Goal: Information Seeking & Learning: Check status

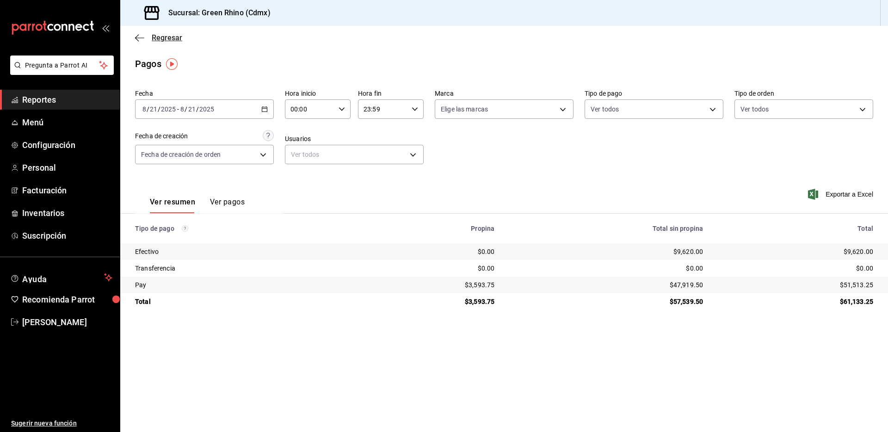
click at [175, 35] on span "Regresar" at bounding box center [167, 37] width 31 height 9
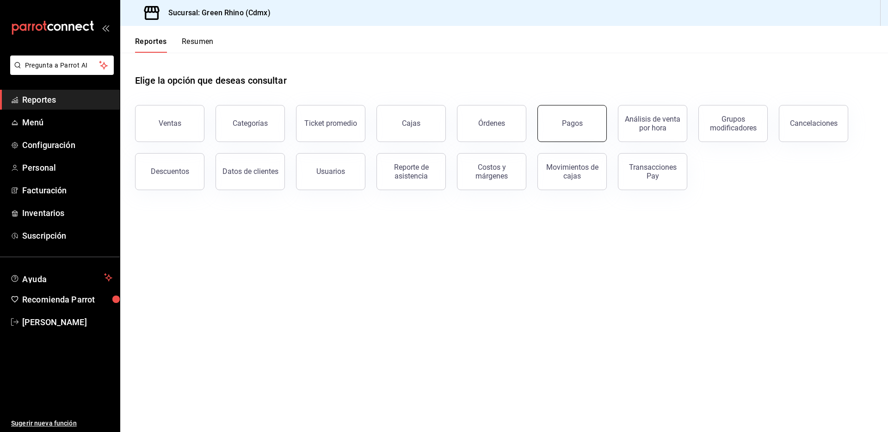
click at [569, 133] on button "Pagos" at bounding box center [572, 123] width 69 height 37
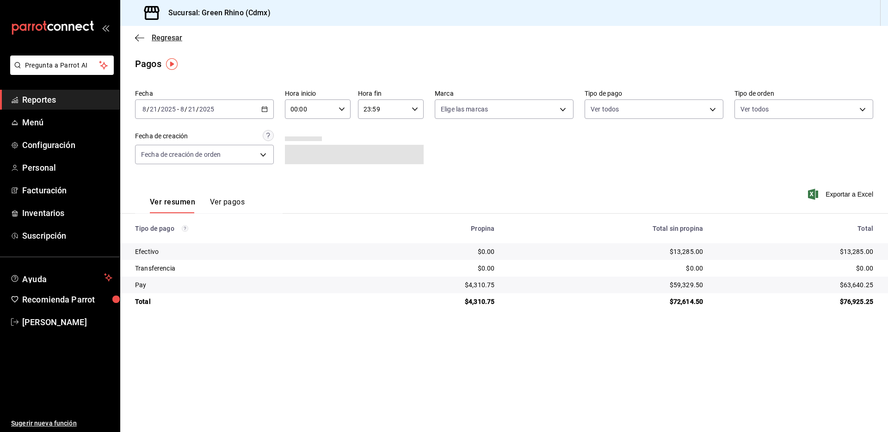
click at [140, 40] on icon "button" at bounding box center [139, 38] width 9 height 8
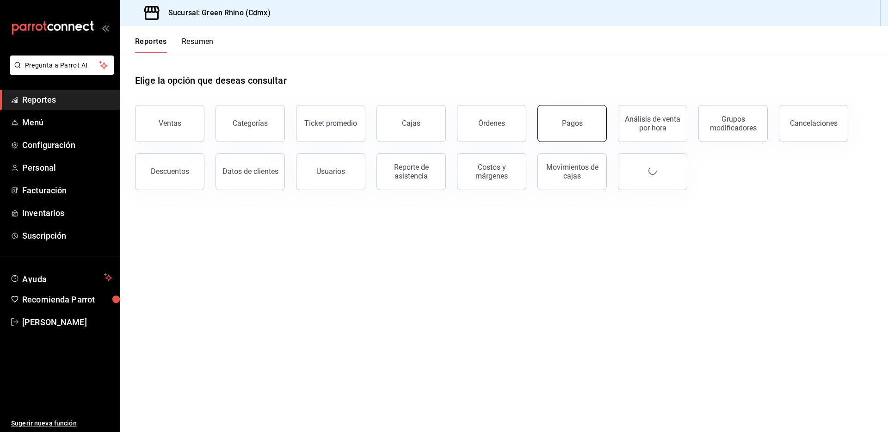
click at [559, 124] on button "Pagos" at bounding box center [572, 123] width 69 height 37
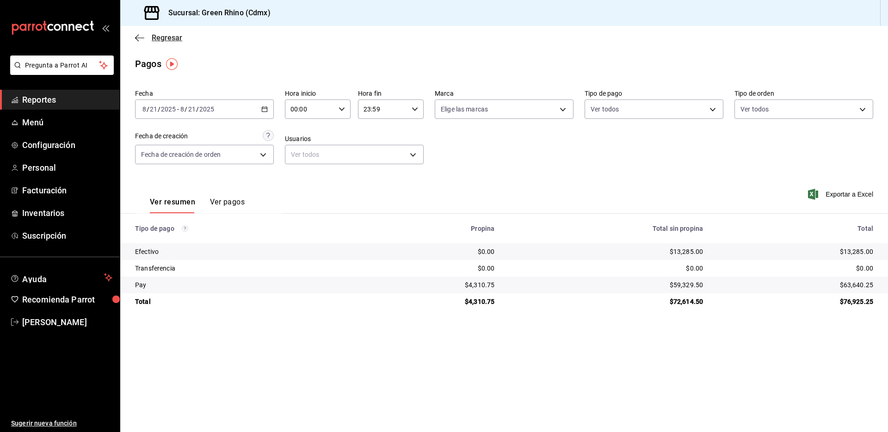
drag, startPoint x: 119, startPoint y: 32, endPoint x: 174, endPoint y: 35, distance: 54.7
click at [119, 32] on div "mailbox folders" at bounding box center [60, 28] width 120 height 56
click at [174, 35] on span "Regresar" at bounding box center [167, 37] width 31 height 9
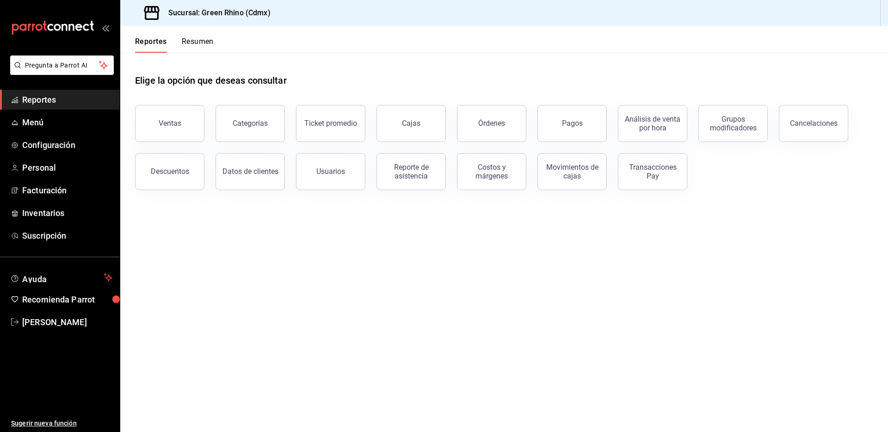
click at [180, 114] on button "Ventas" at bounding box center [169, 123] width 69 height 37
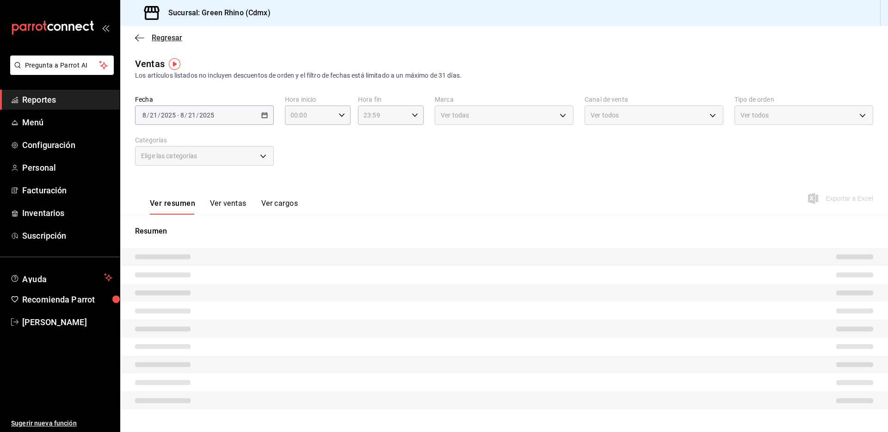
click at [174, 33] on span "Regresar" at bounding box center [167, 37] width 31 height 9
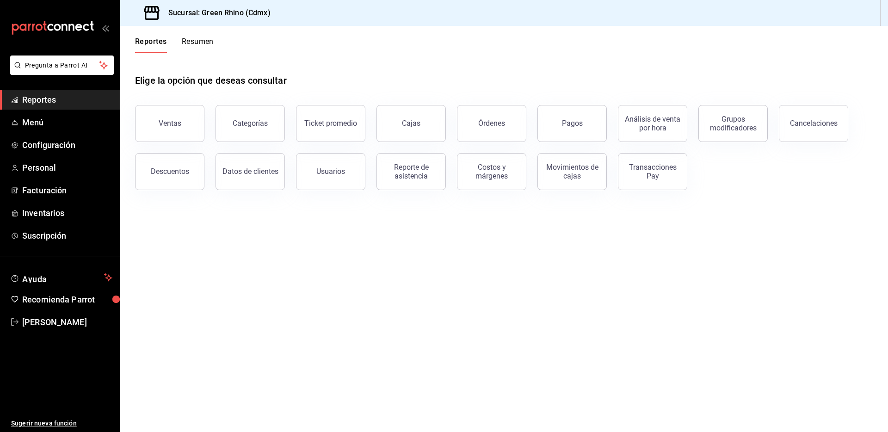
click at [200, 41] on button "Resumen" at bounding box center [198, 45] width 32 height 16
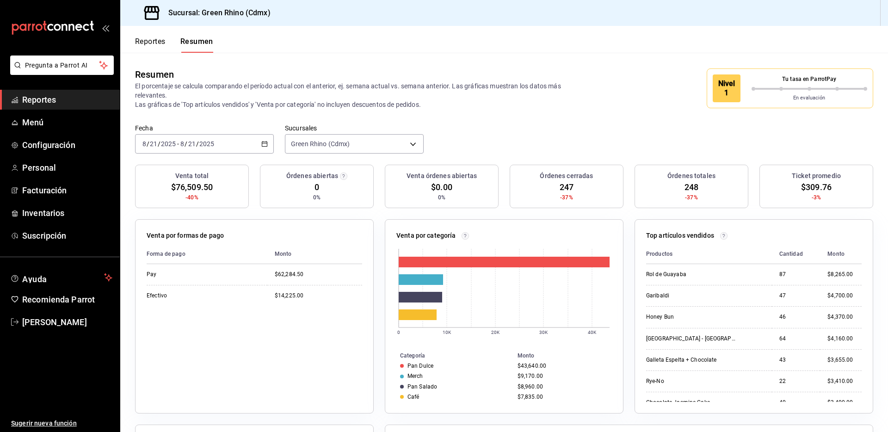
click at [155, 41] on button "Reportes" at bounding box center [150, 45] width 31 height 16
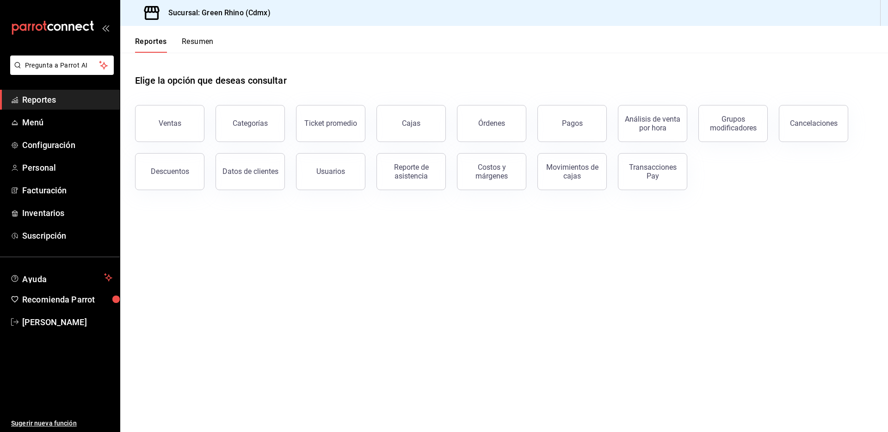
click at [590, 127] on button "Pagos" at bounding box center [572, 123] width 69 height 37
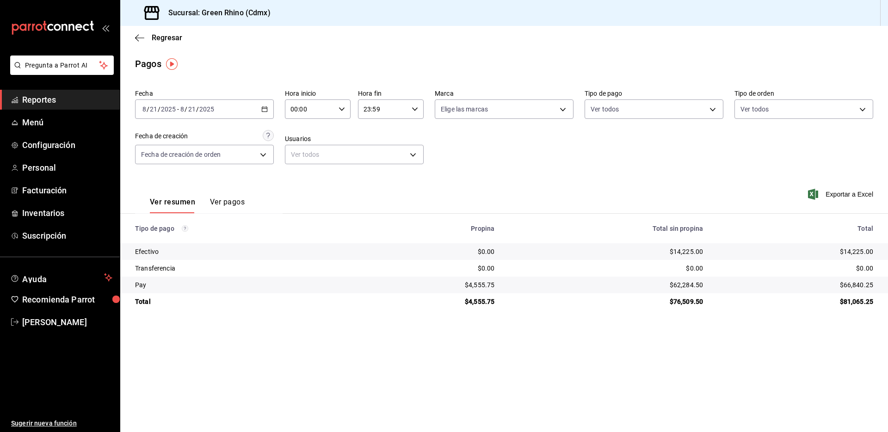
click at [156, 47] on div "Regresar" at bounding box center [504, 38] width 768 height 24
click at [158, 40] on span "Regresar" at bounding box center [167, 37] width 31 height 9
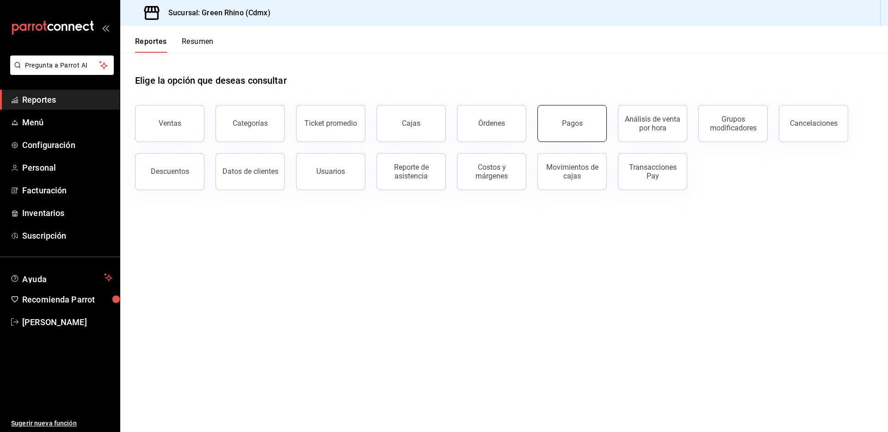
click at [569, 125] on div "Pagos" at bounding box center [572, 123] width 21 height 9
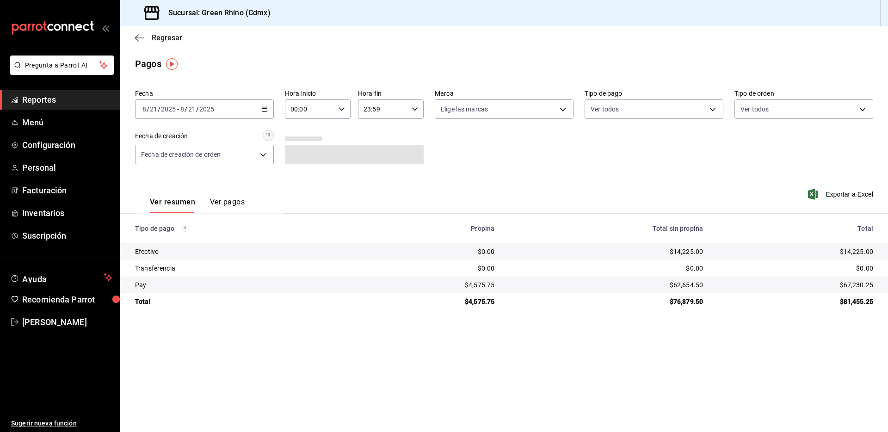
click at [148, 35] on span "Regresar" at bounding box center [158, 37] width 47 height 9
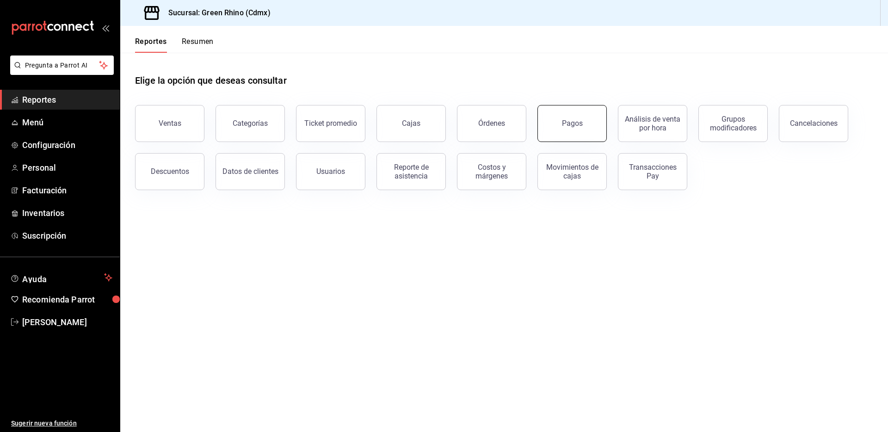
click at [586, 132] on button "Pagos" at bounding box center [572, 123] width 69 height 37
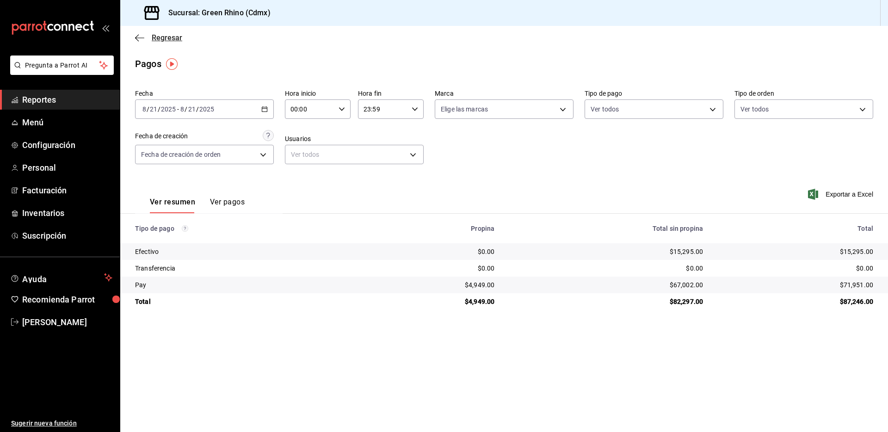
click at [152, 38] on span "Regresar" at bounding box center [167, 37] width 31 height 9
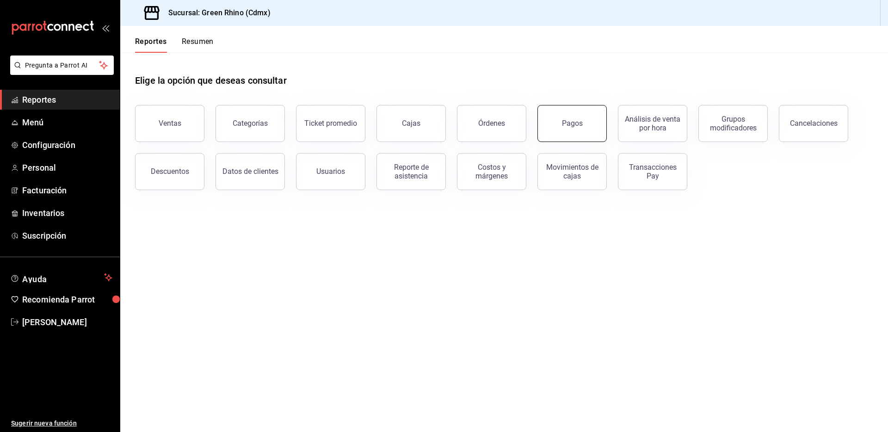
click at [581, 124] on div "Pagos" at bounding box center [572, 123] width 21 height 9
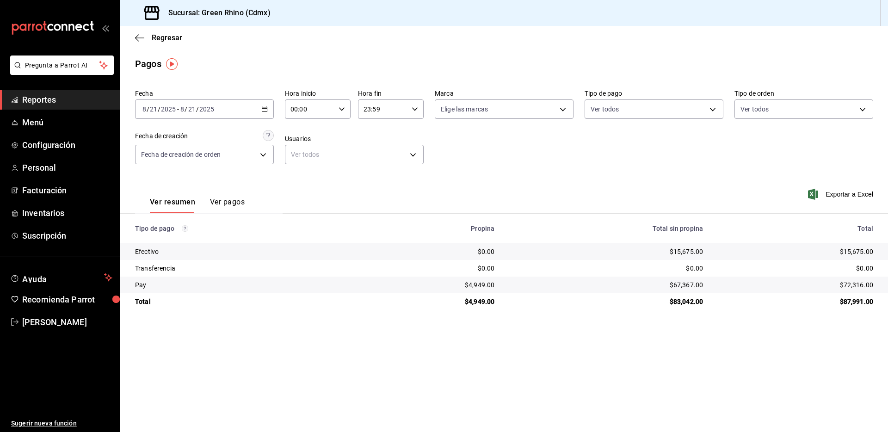
click at [162, 43] on div "Regresar" at bounding box center [504, 38] width 768 height 24
click at [163, 42] on span "Regresar" at bounding box center [167, 37] width 31 height 9
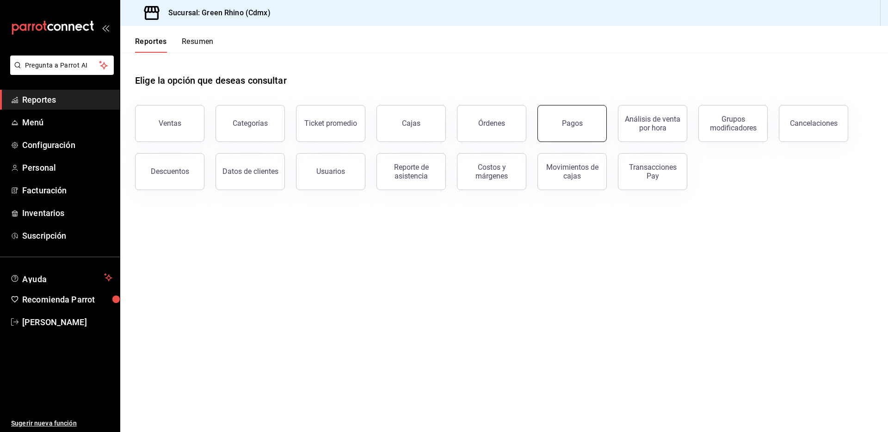
click at [555, 129] on button "Pagos" at bounding box center [572, 123] width 69 height 37
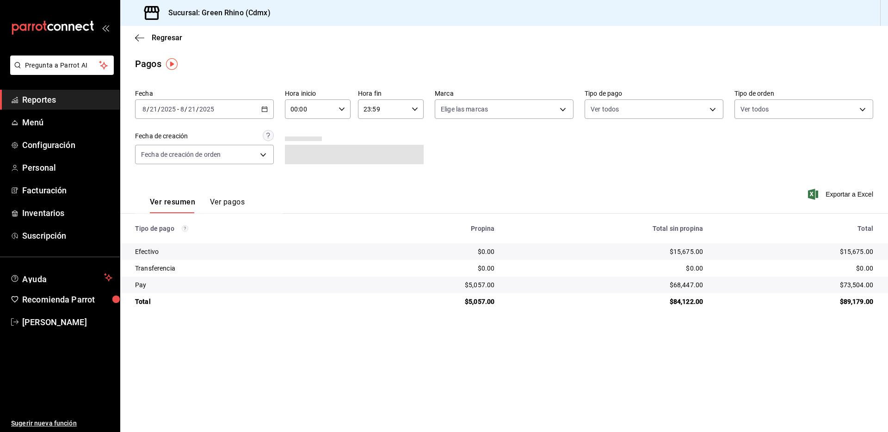
click at [852, 297] on div "$89,179.00" at bounding box center [795, 301] width 155 height 9
